Goal: Task Accomplishment & Management: Manage account settings

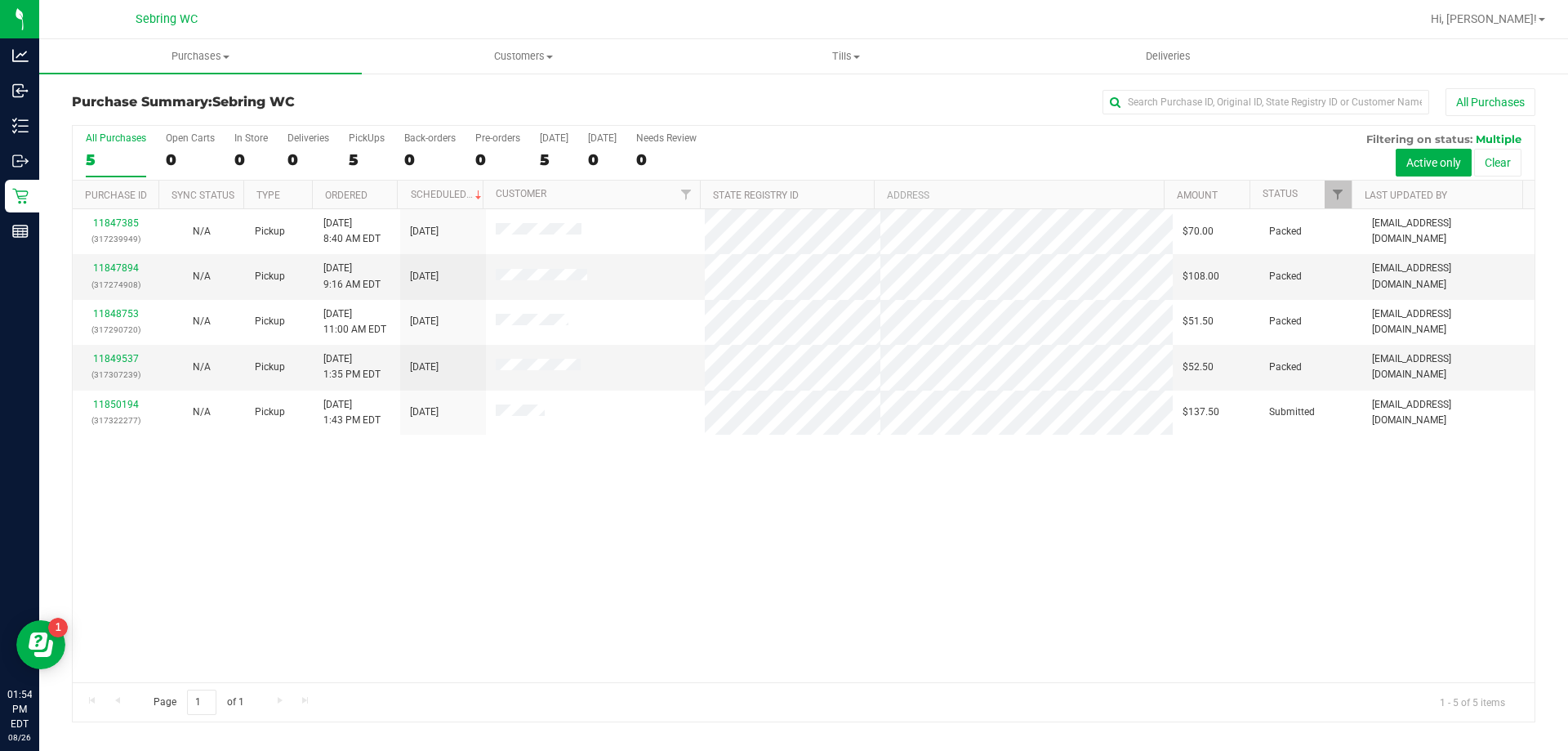
click at [289, 545] on div "11847385 (317239949) N/A Pickup 8/26/2025 8:40 AM EDT 8/26/2025 $70.00 Packed s…" at bounding box center [803, 446] width 1462 height 473
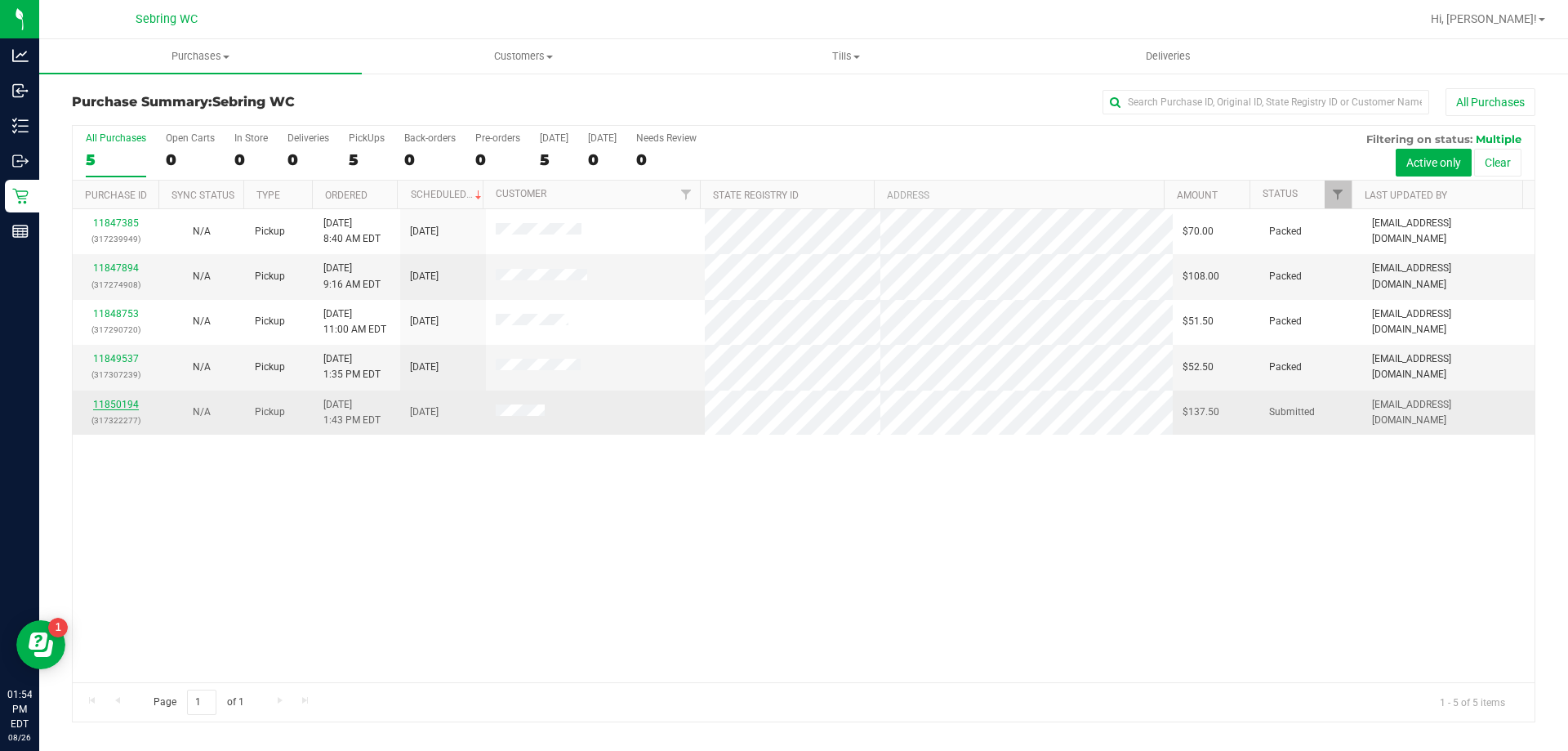
click at [107, 403] on link "11850194" at bounding box center [115, 404] width 45 height 11
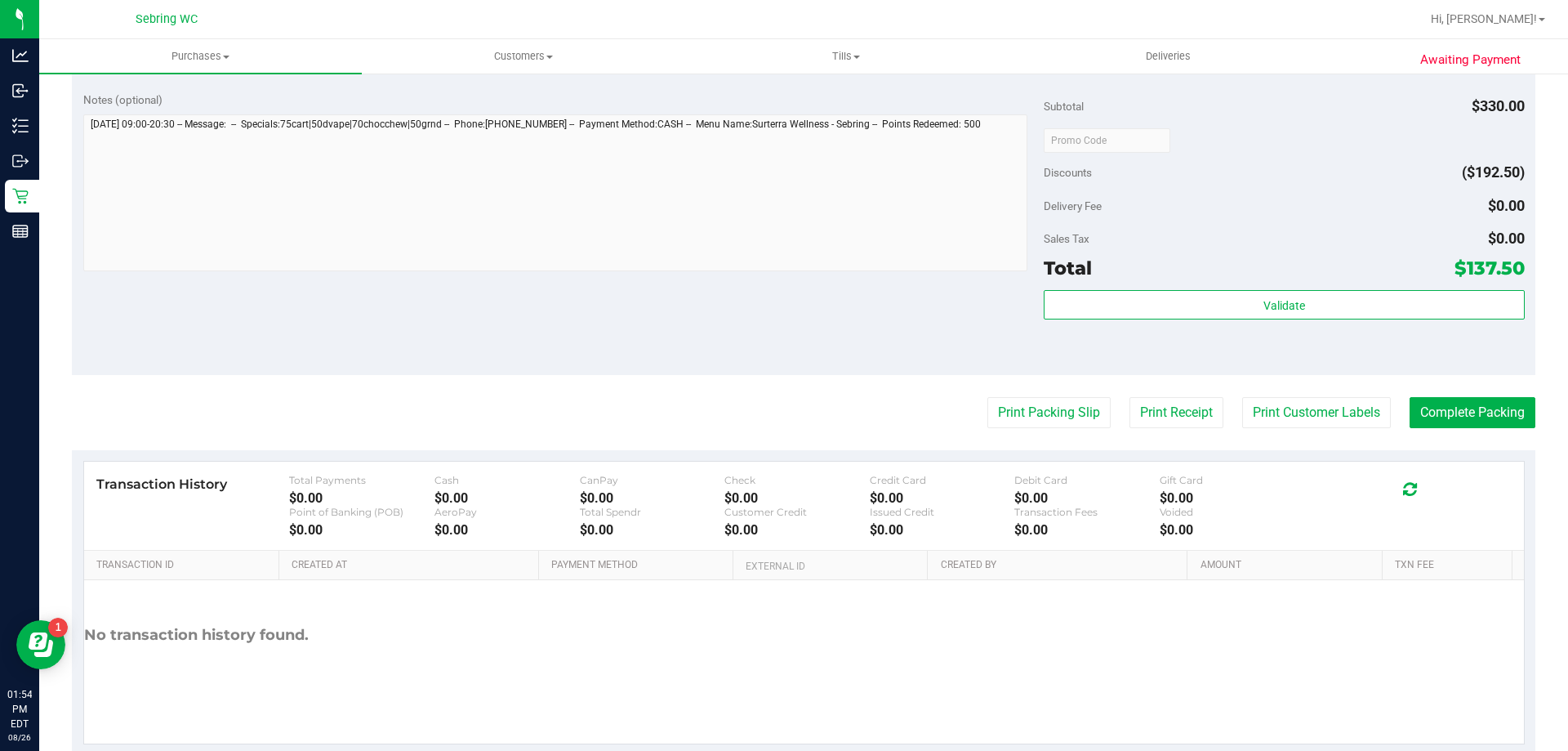
scroll to position [682, 0]
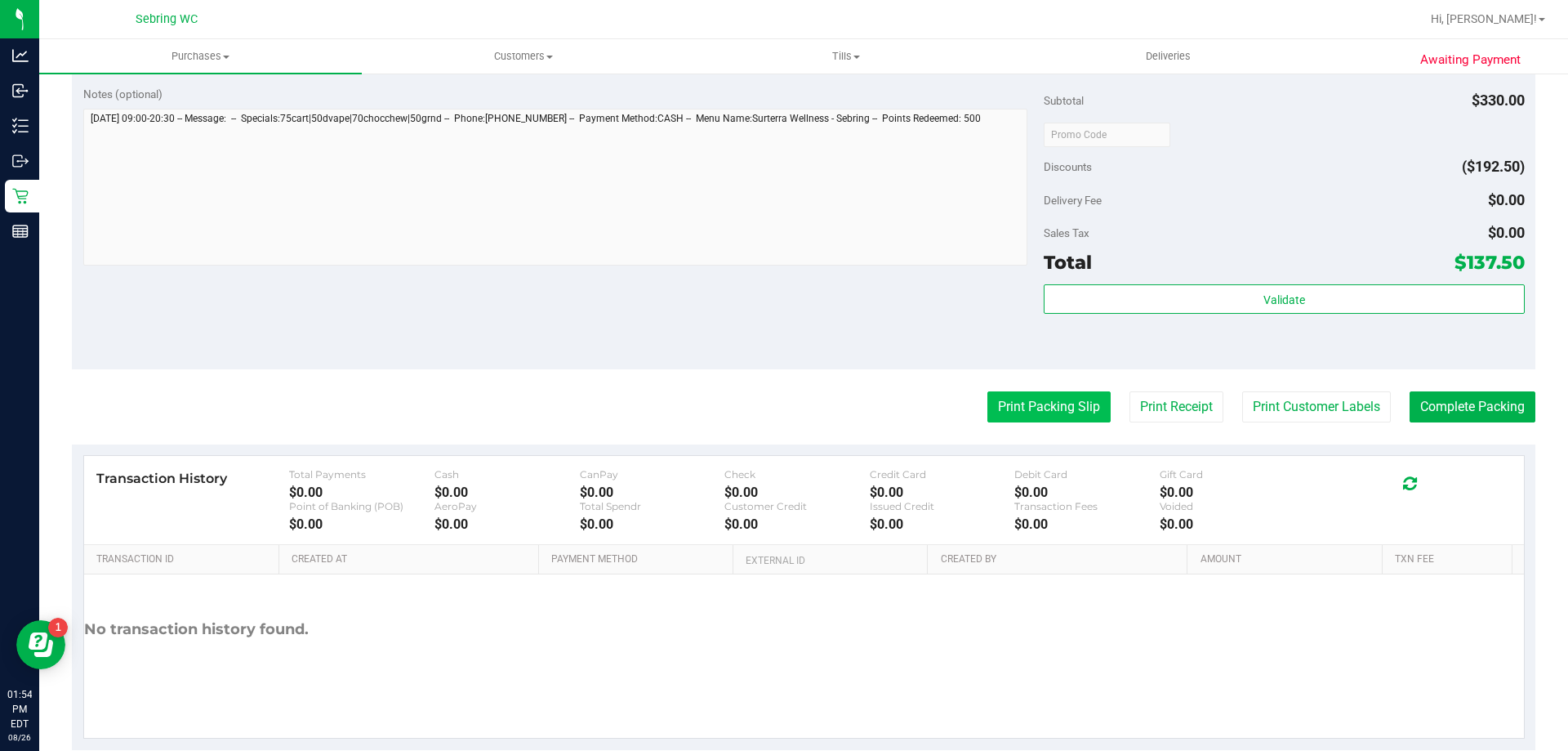
click at [997, 396] on button "Print Packing Slip" at bounding box center [1049, 406] width 123 height 31
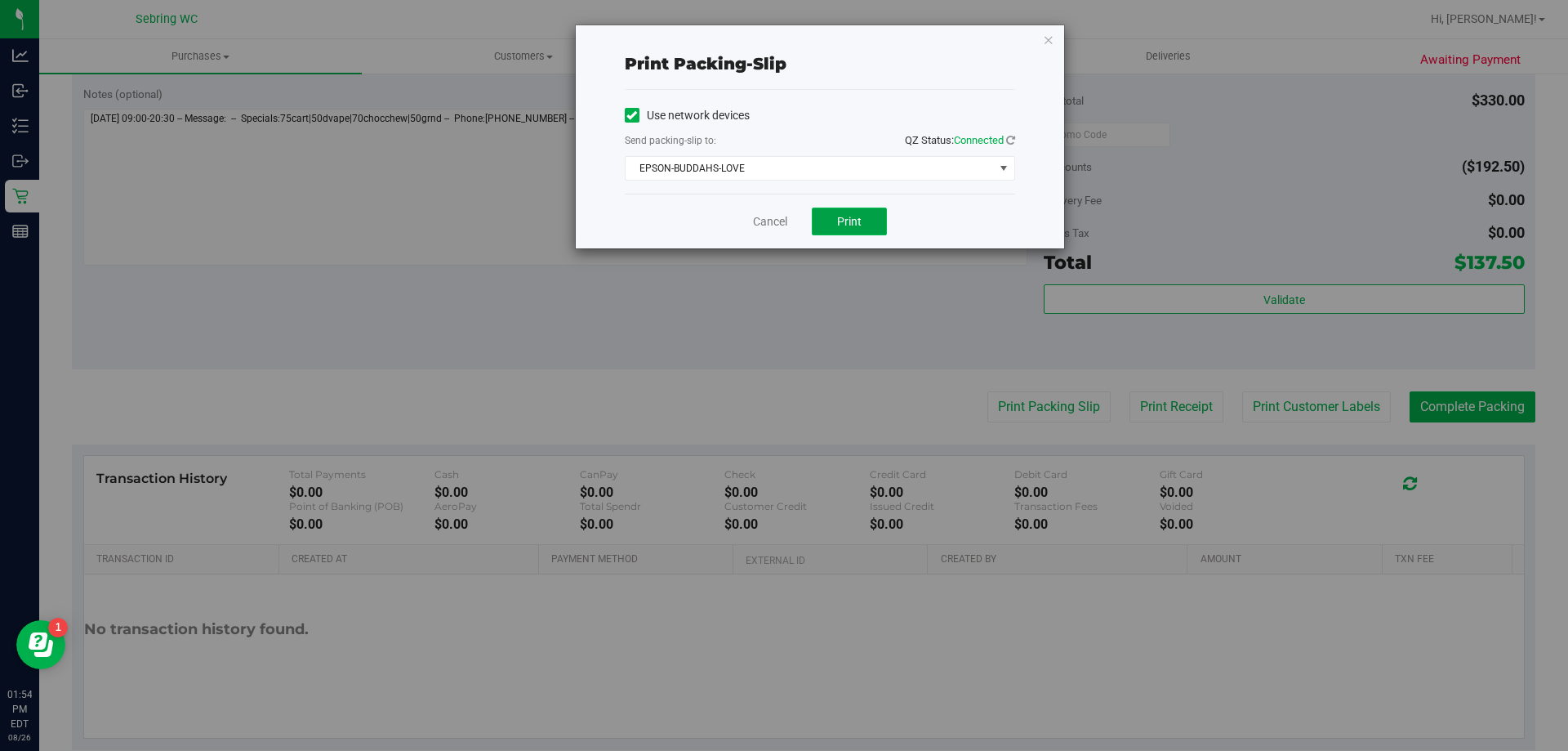
click at [850, 217] on span "Print" at bounding box center [849, 222] width 24 height 13
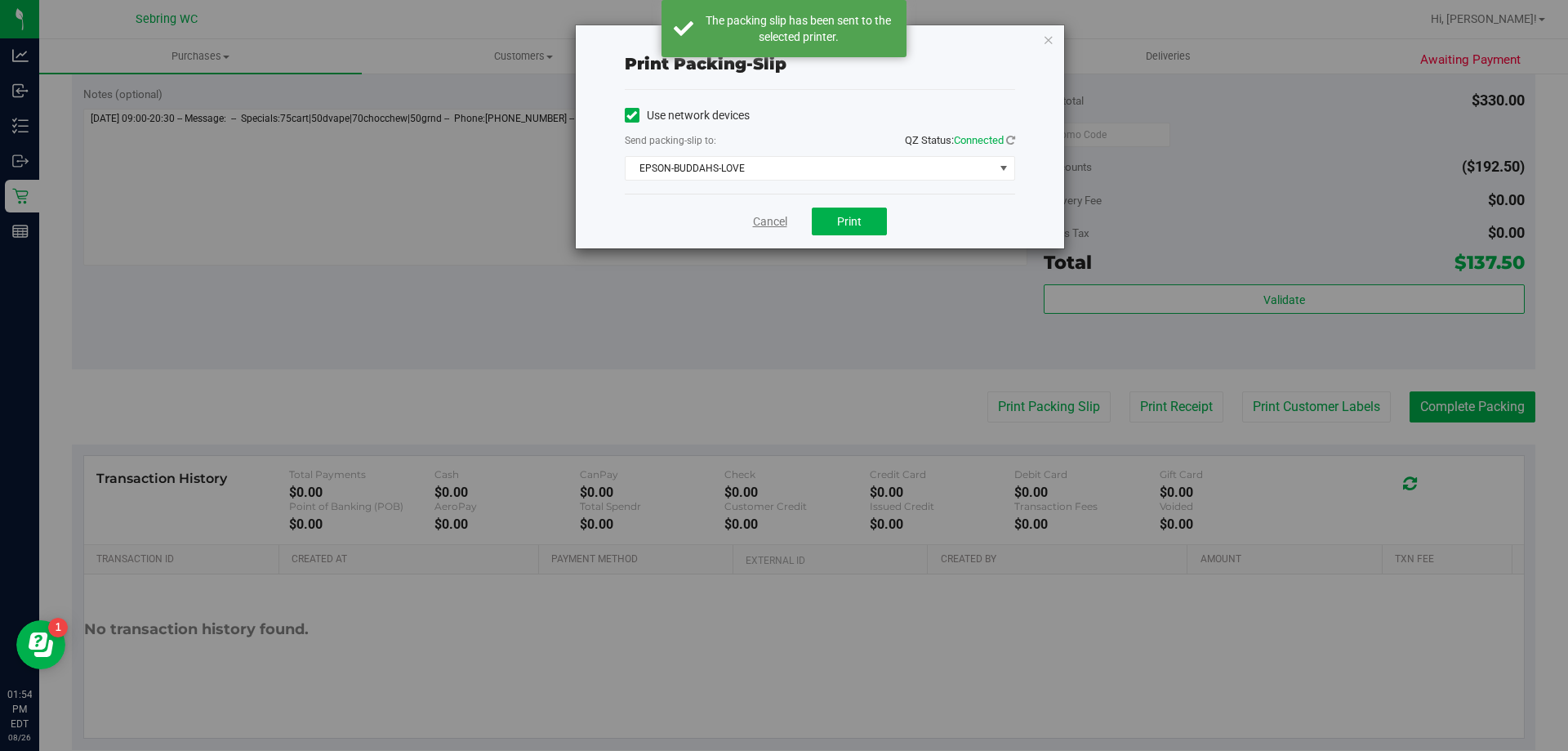
click at [770, 216] on link "Cancel" at bounding box center [770, 222] width 34 height 18
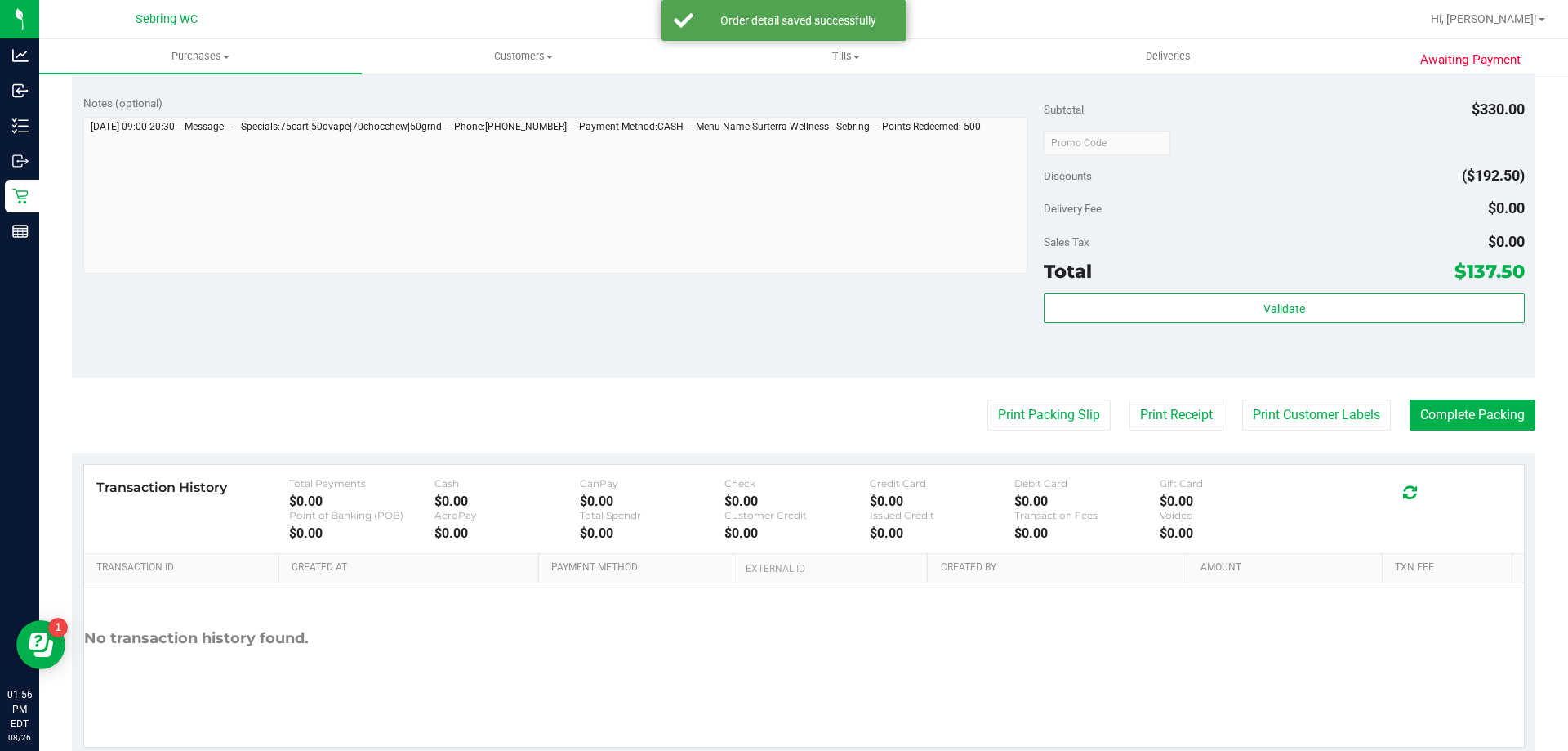
scroll to position [869, 0]
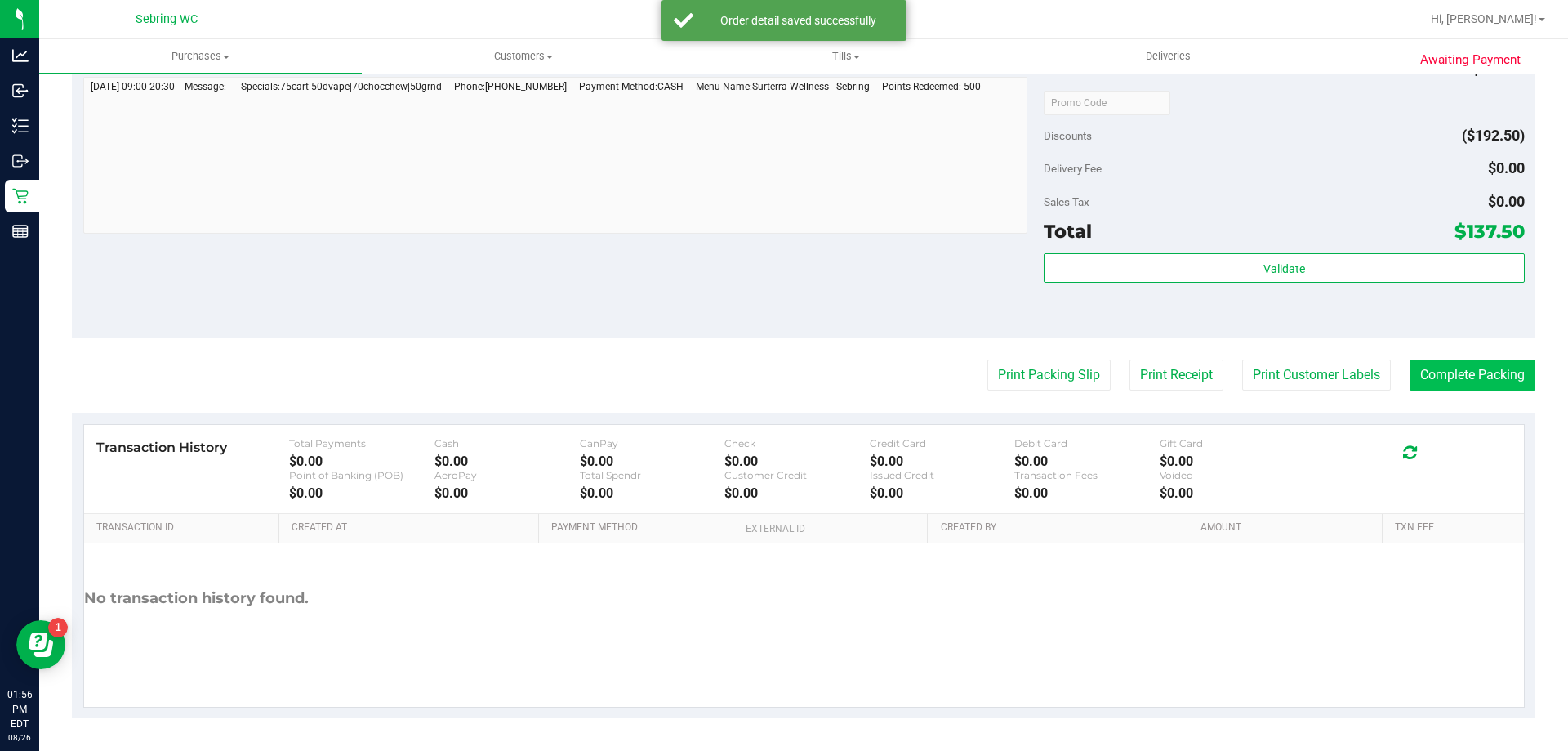
click at [1458, 363] on button "Complete Packing" at bounding box center [1473, 375] width 126 height 31
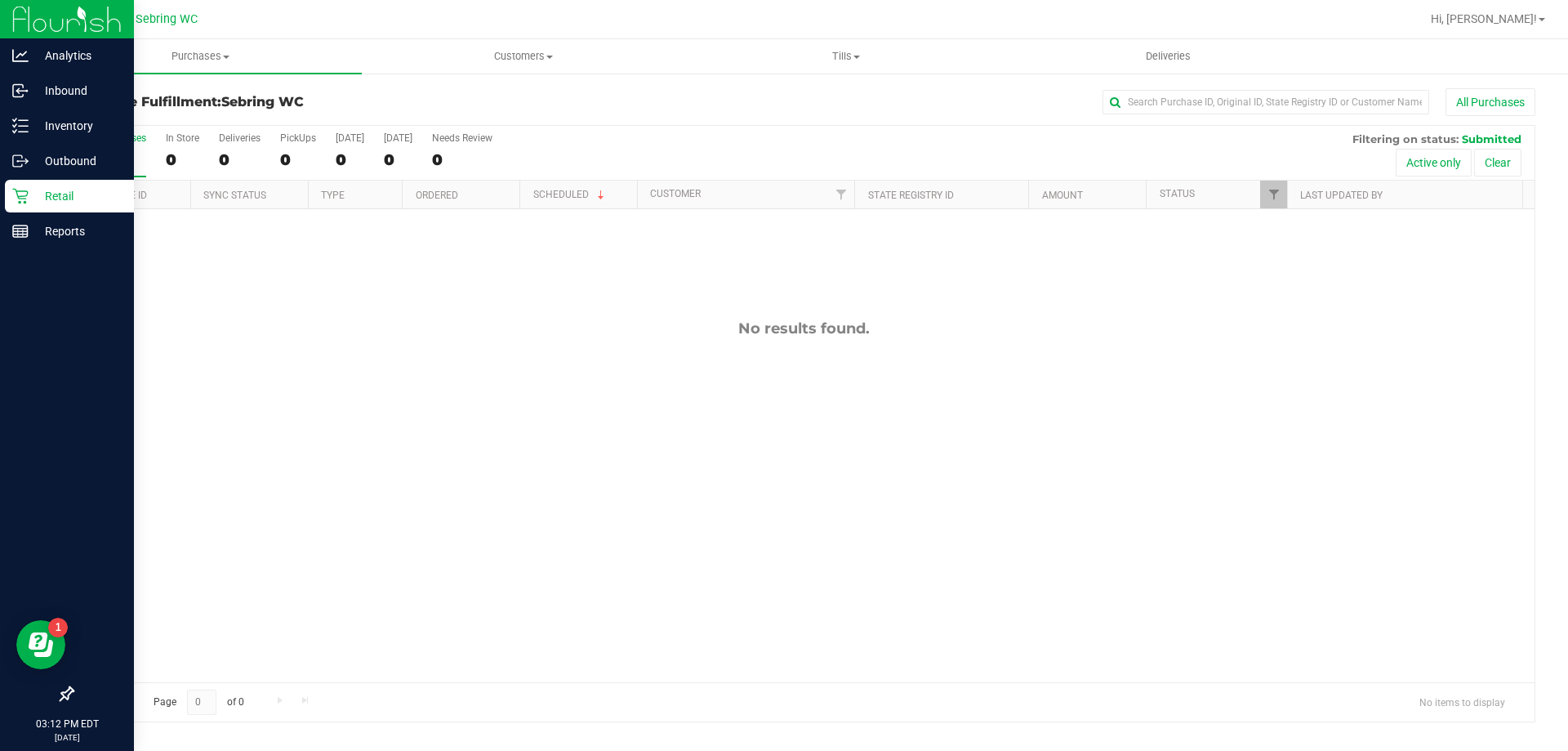
click at [33, 203] on p "Retail" at bounding box center [78, 196] width 98 height 19
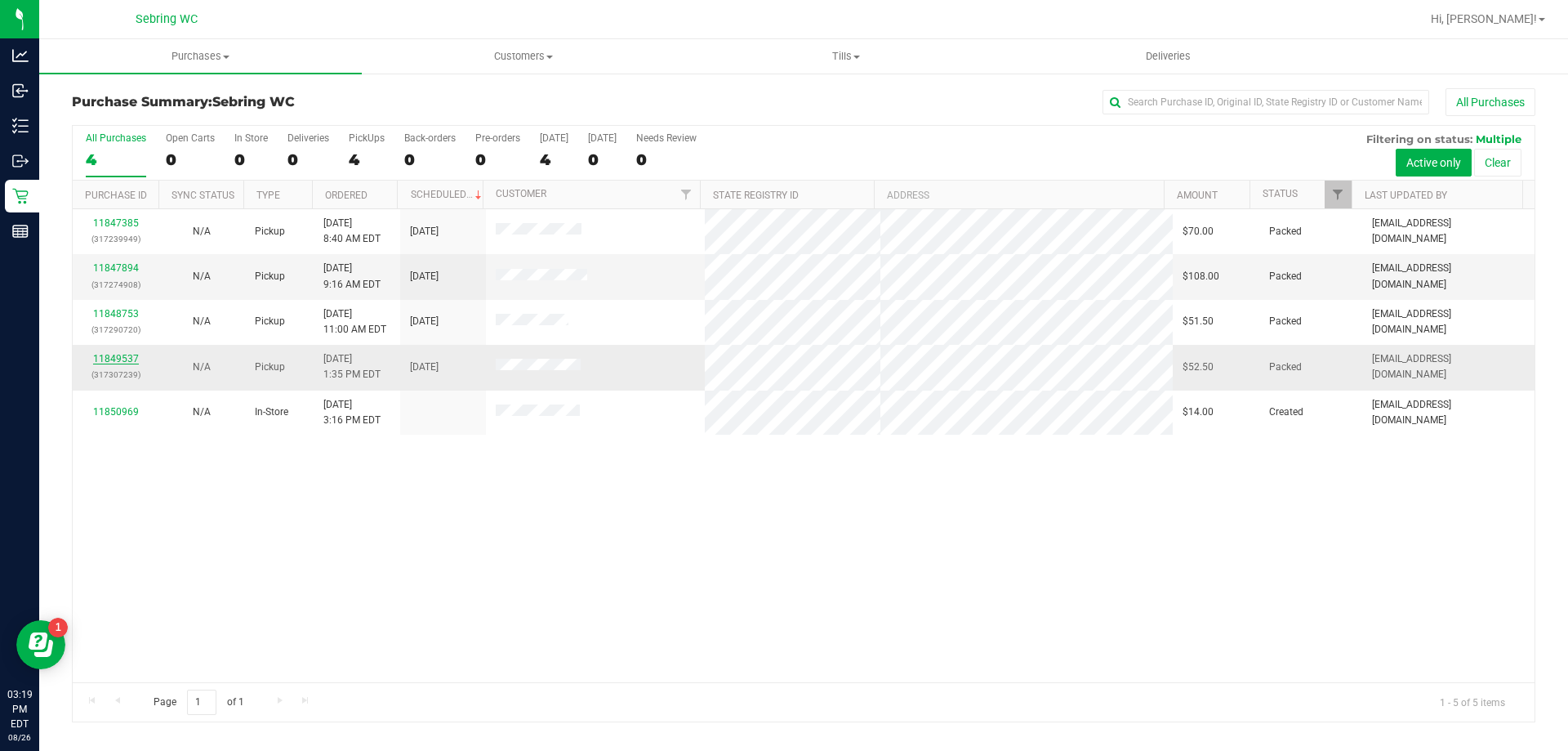
click at [110, 359] on link "11849537" at bounding box center [115, 359] width 45 height 11
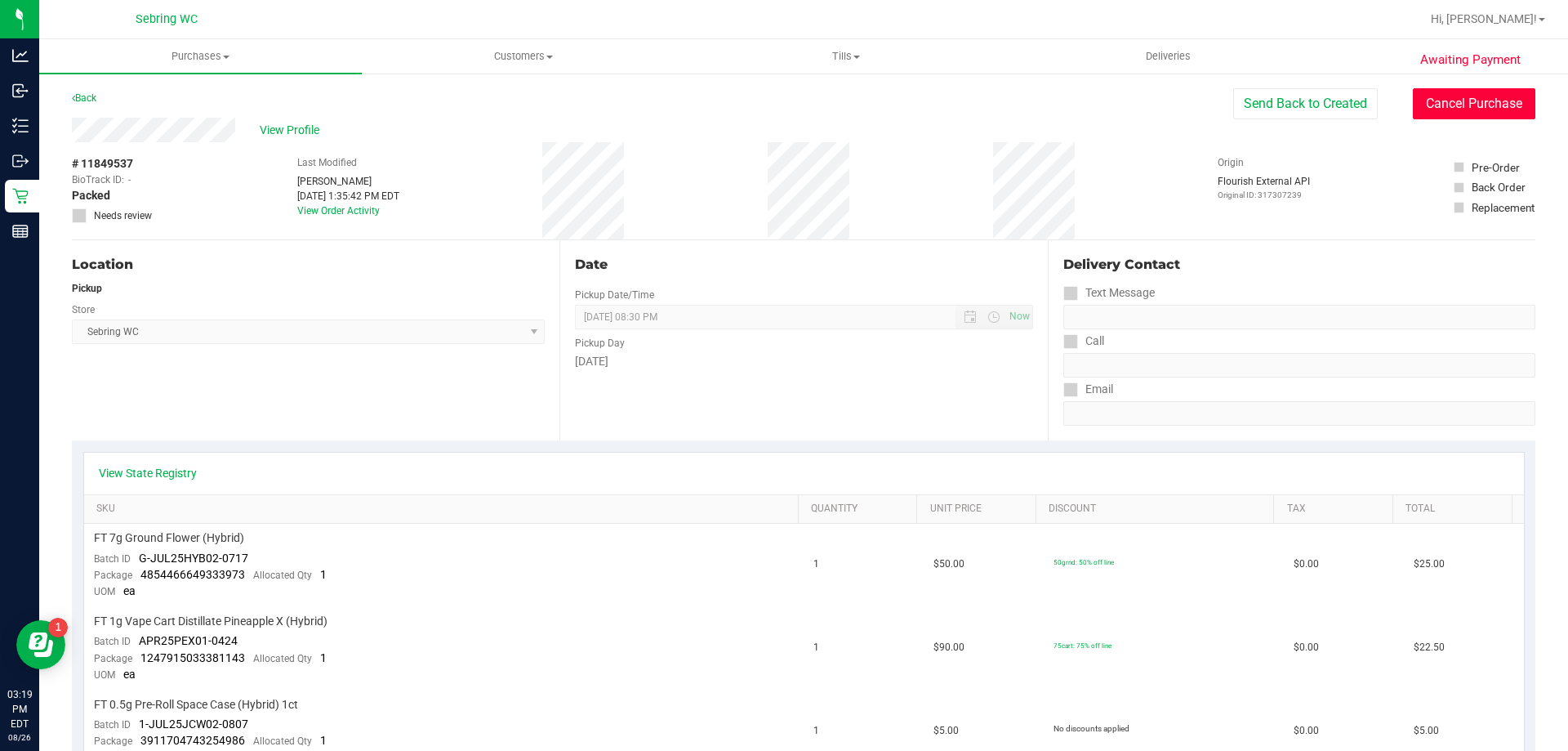
click at [1437, 114] on button "Cancel Purchase" at bounding box center [1474, 103] width 122 height 31
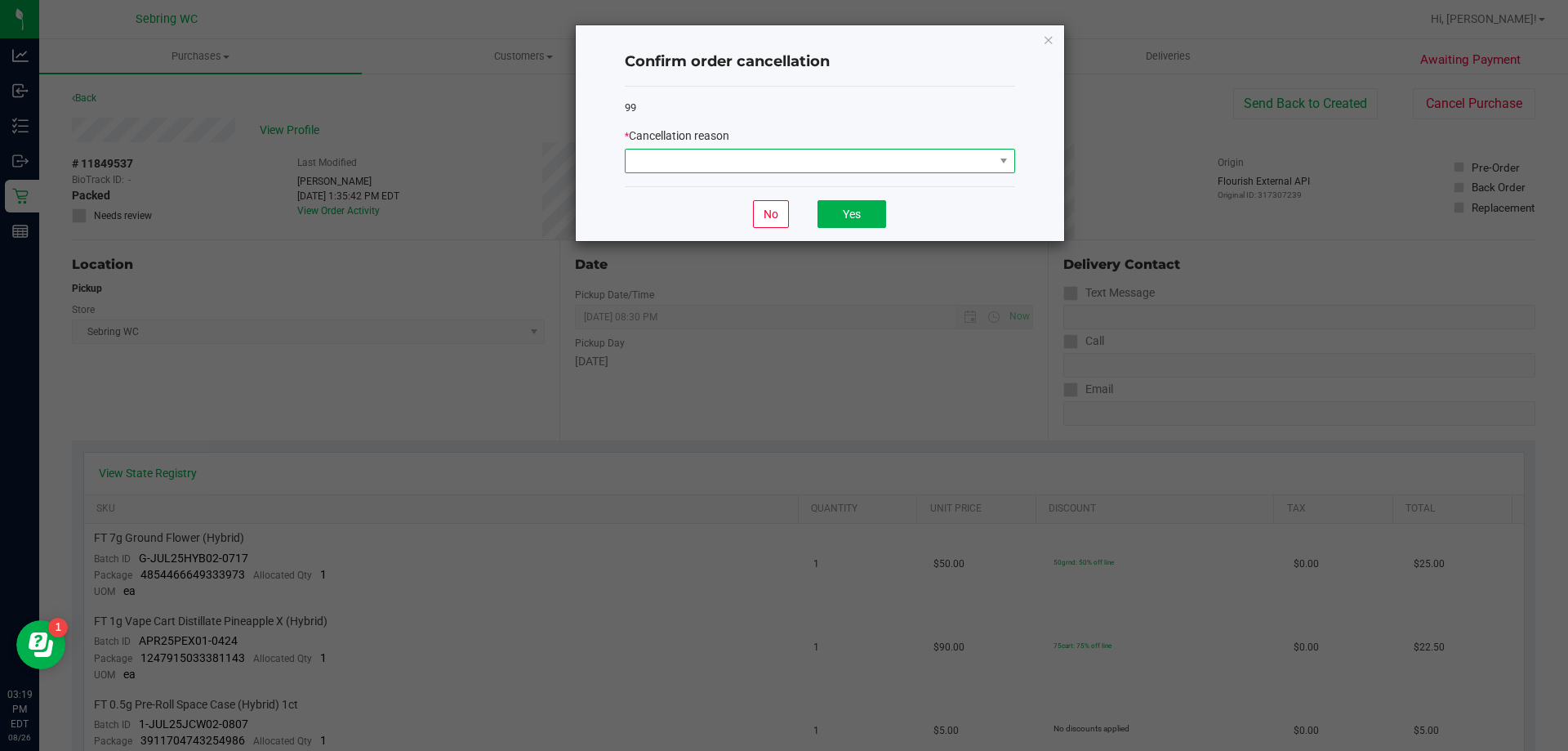
click at [811, 168] on span at bounding box center [810, 160] width 369 height 23
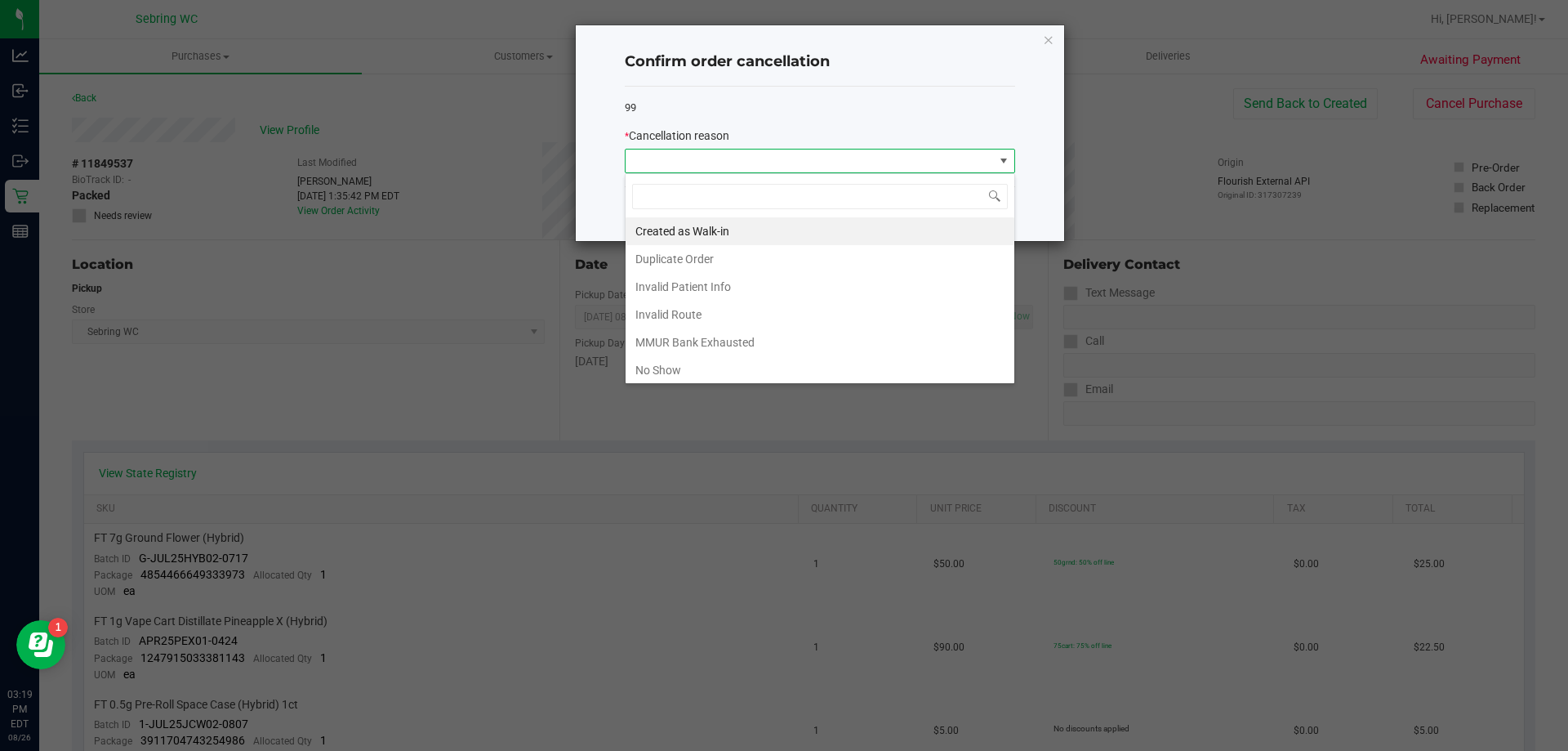
scroll to position [24, 390]
click at [740, 261] on li "Duplicate Order" at bounding box center [820, 259] width 389 height 28
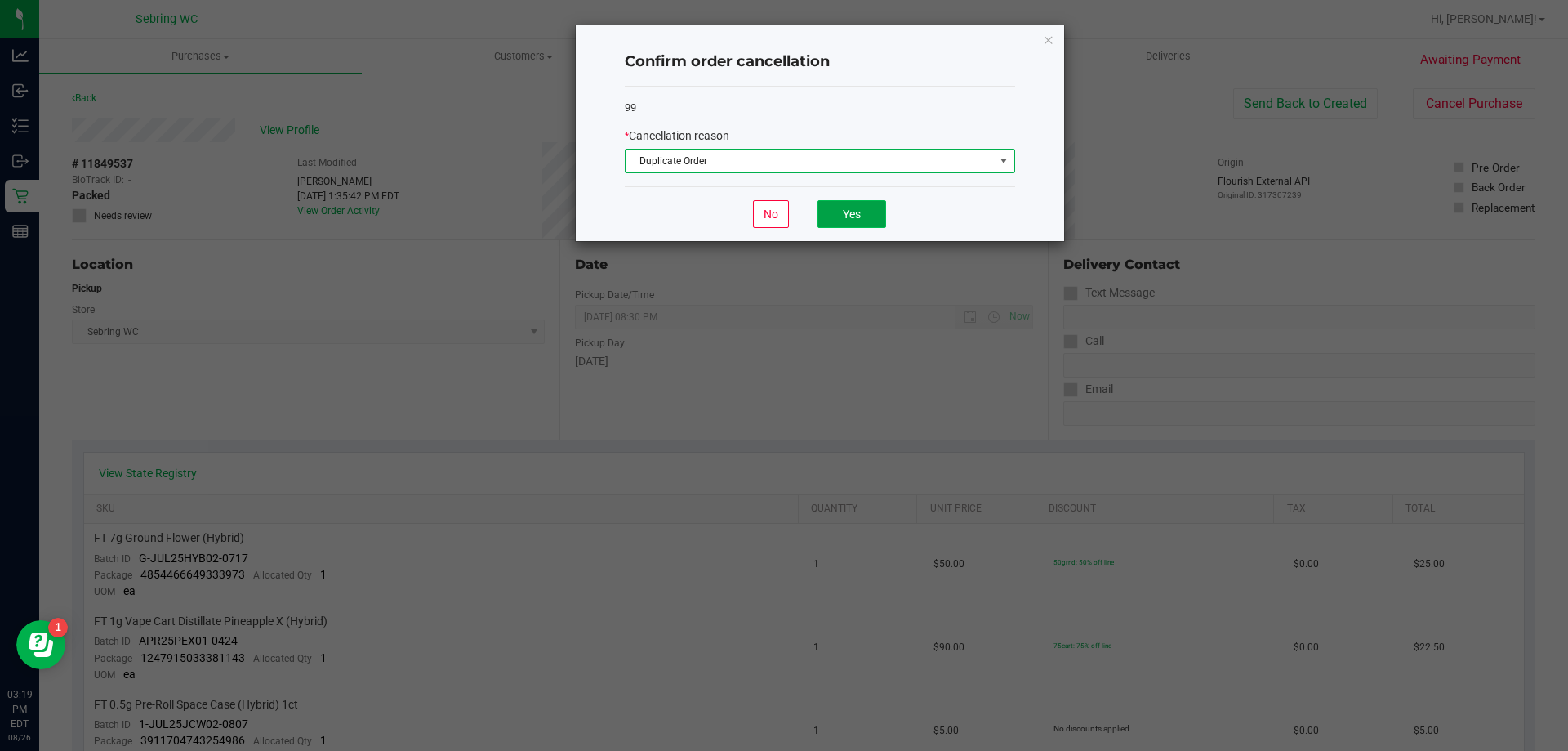
click at [858, 216] on button "Yes" at bounding box center [852, 214] width 69 height 28
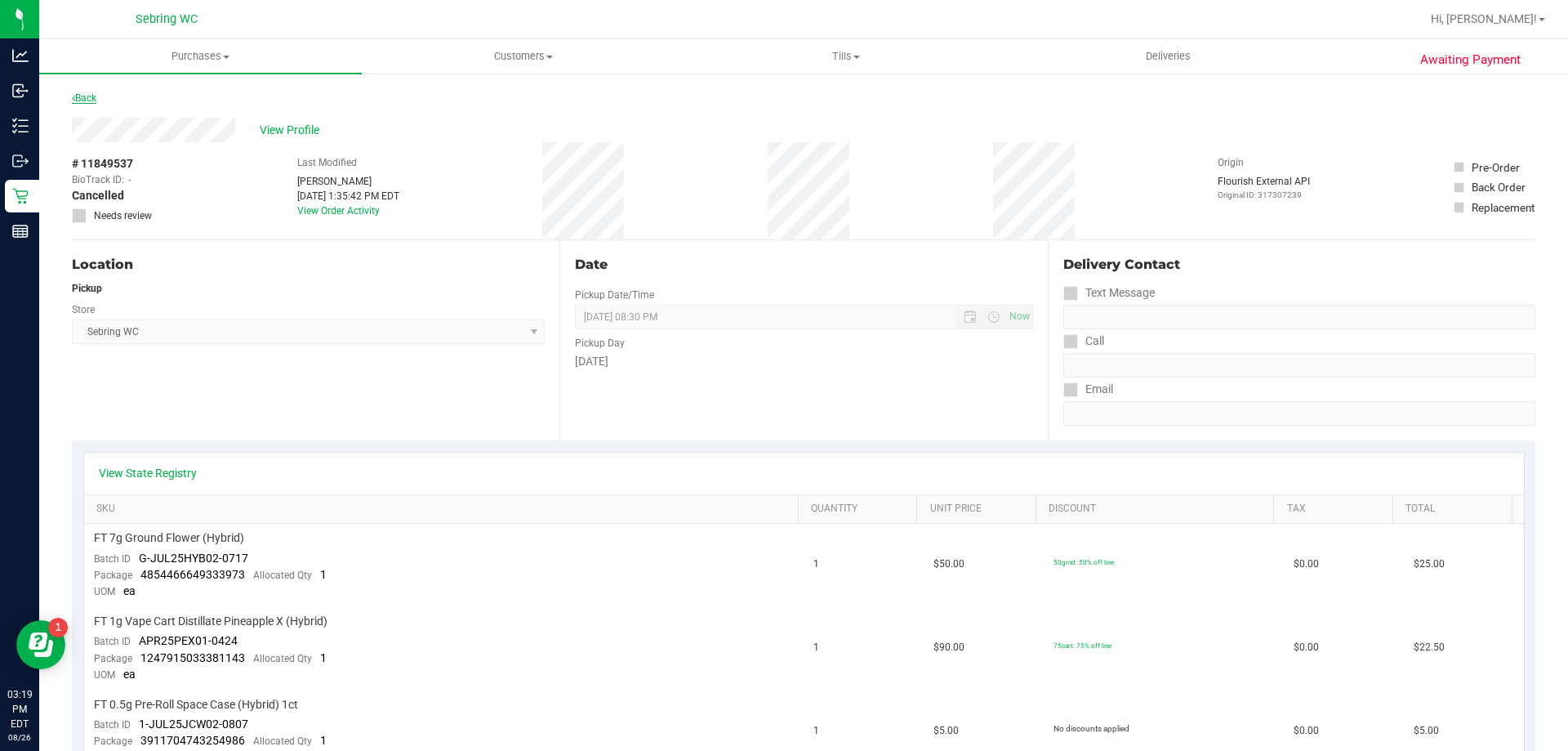
click at [93, 103] on link "Back" at bounding box center [84, 98] width 24 height 11
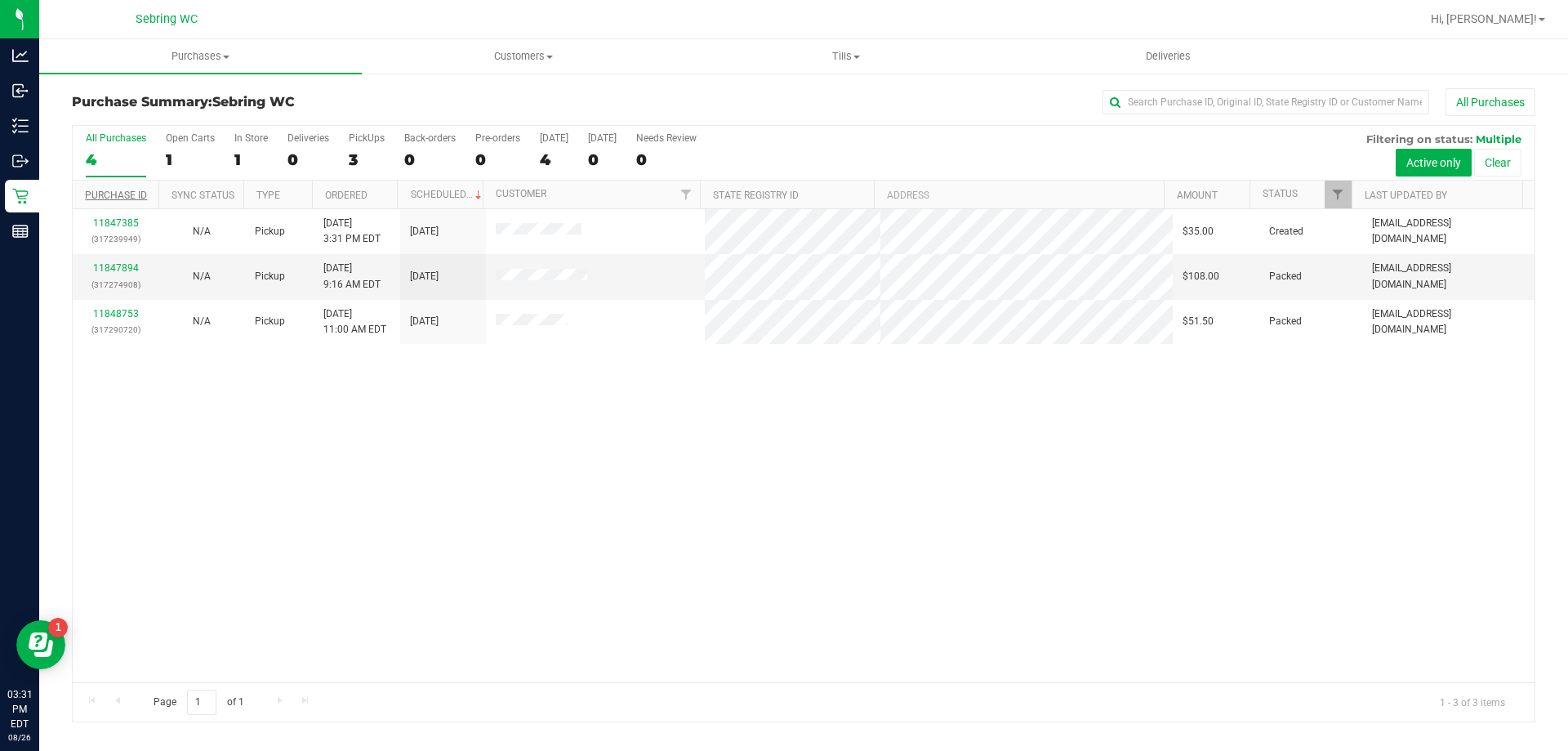
click at [95, 197] on link "Purchase ID" at bounding box center [116, 195] width 62 height 11
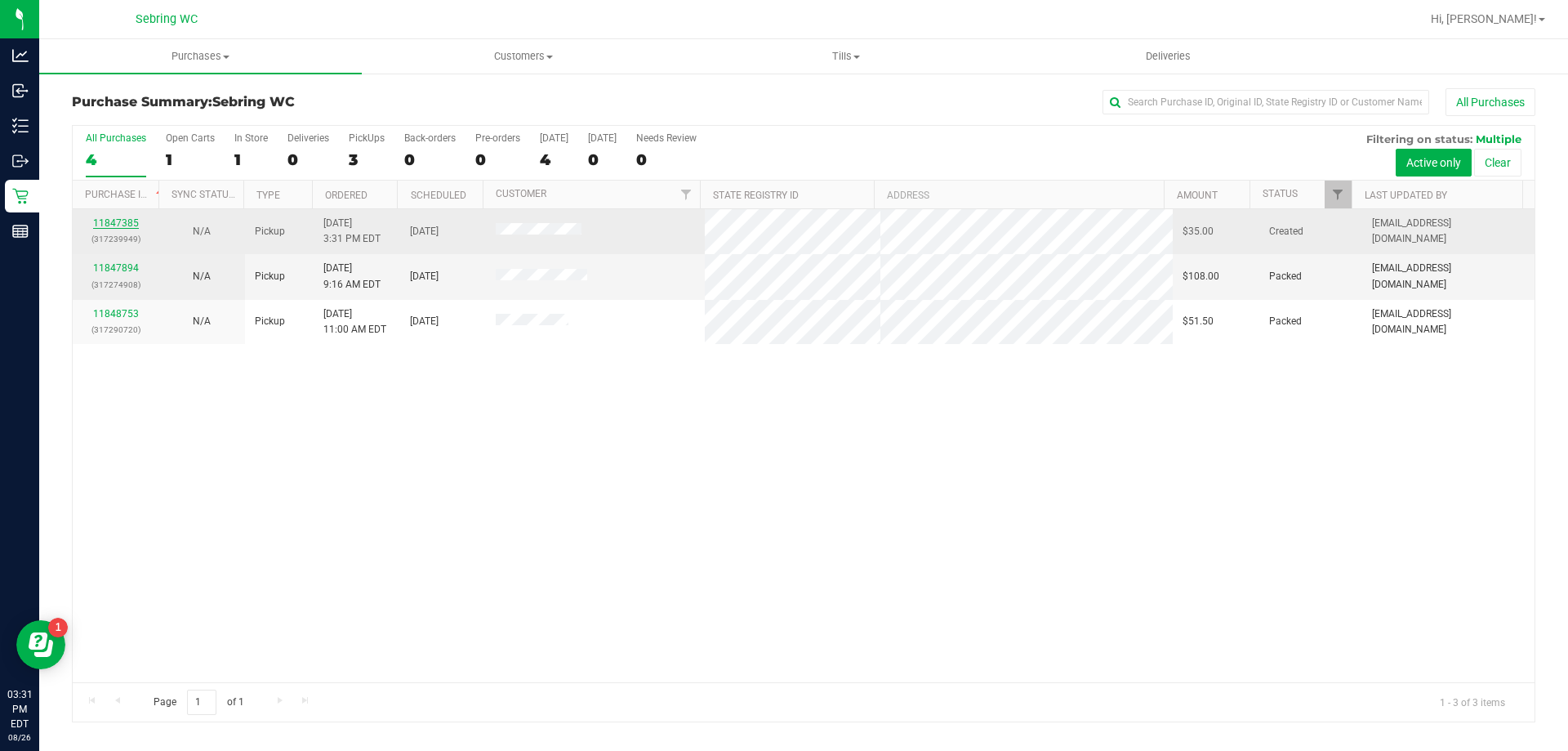
click at [117, 224] on link "11847385" at bounding box center [115, 223] width 45 height 11
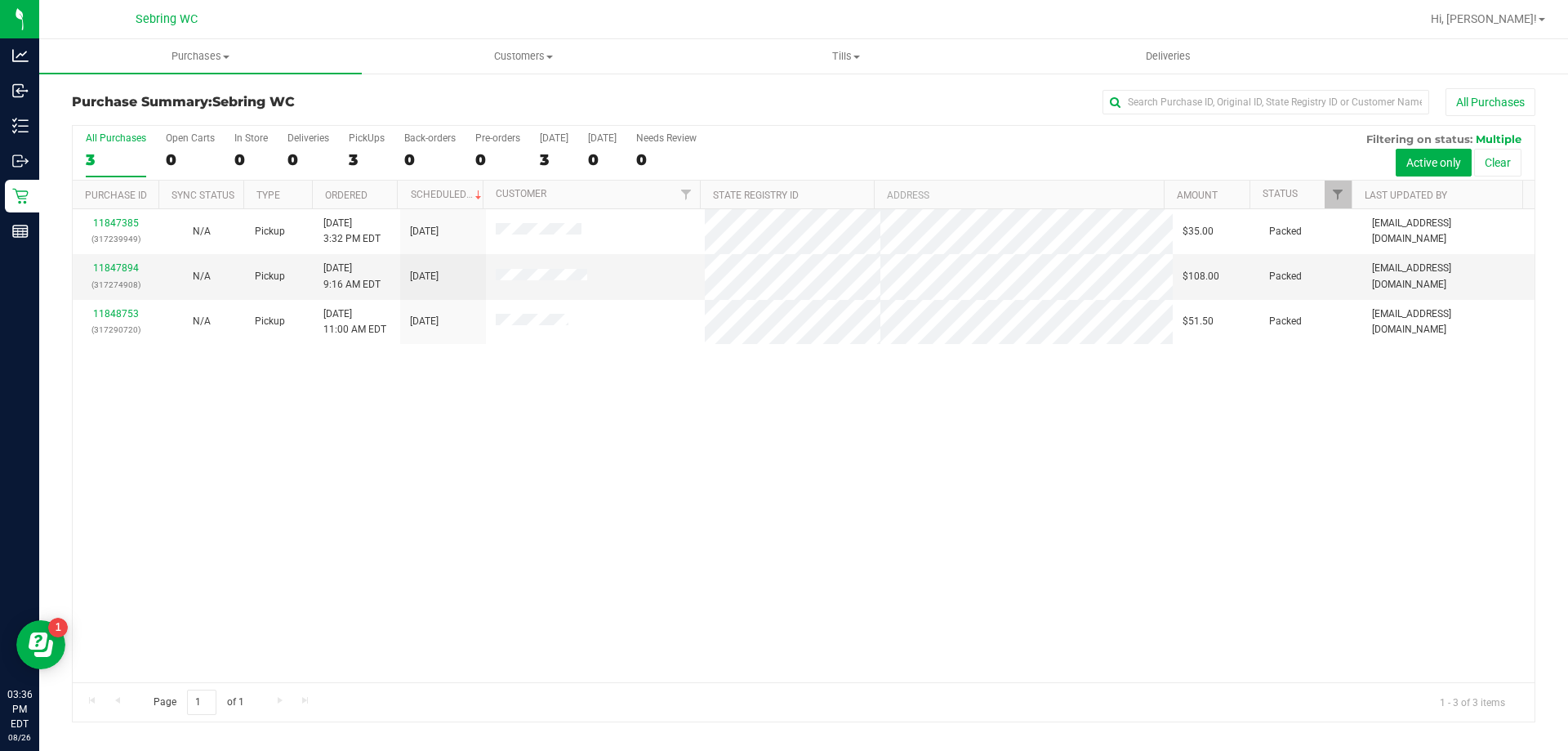
click at [278, 566] on div "11847385 (317239949) N/A Pickup 8/26/2025 3:32 PM EDT 8/26/2025 $35.00 Packed j…" at bounding box center [803, 446] width 1462 height 473
